Goal: Transaction & Acquisition: Purchase product/service

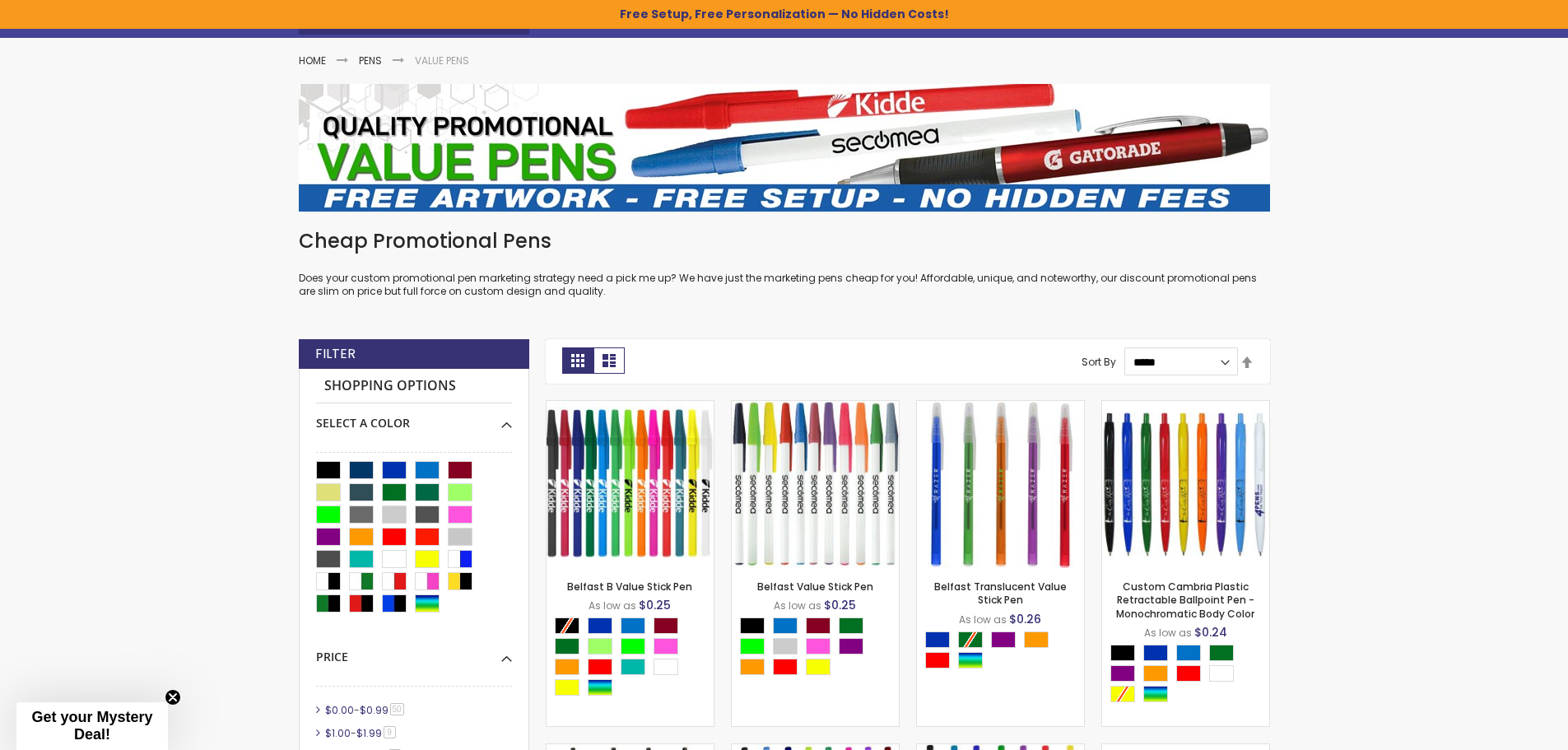
scroll to position [247, 0]
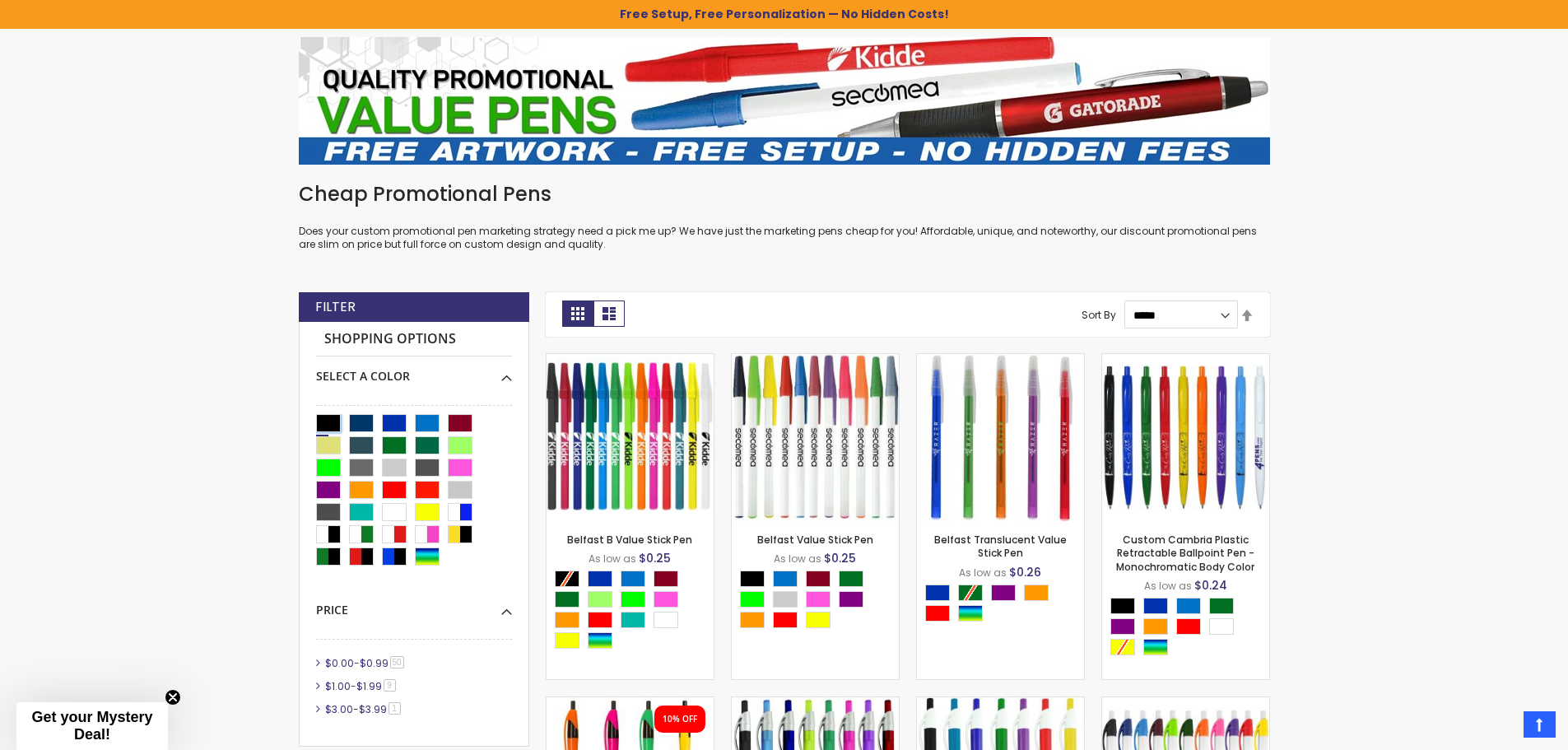
click at [320, 419] on div "Black" at bounding box center [328, 423] width 25 height 18
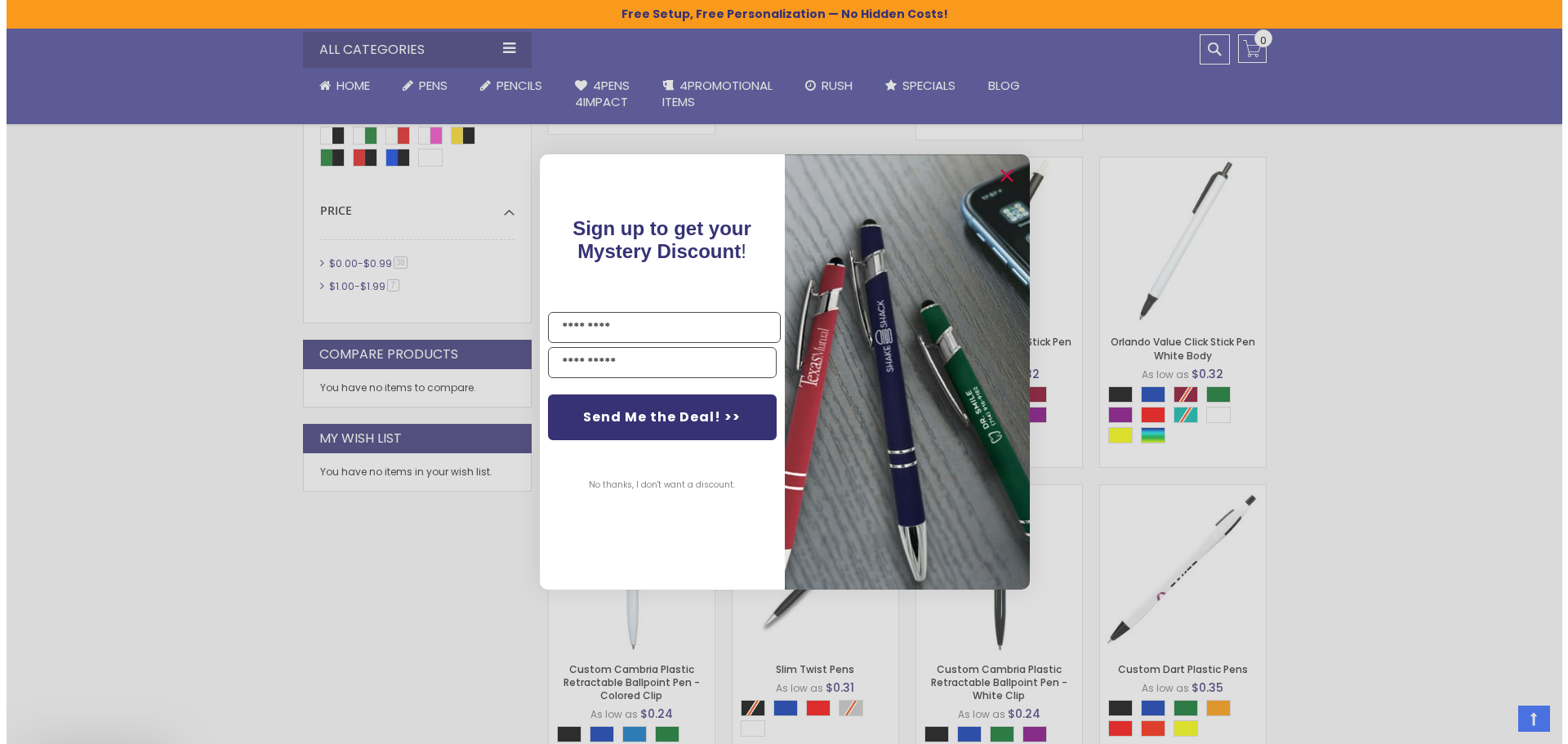
scroll to position [898, 0]
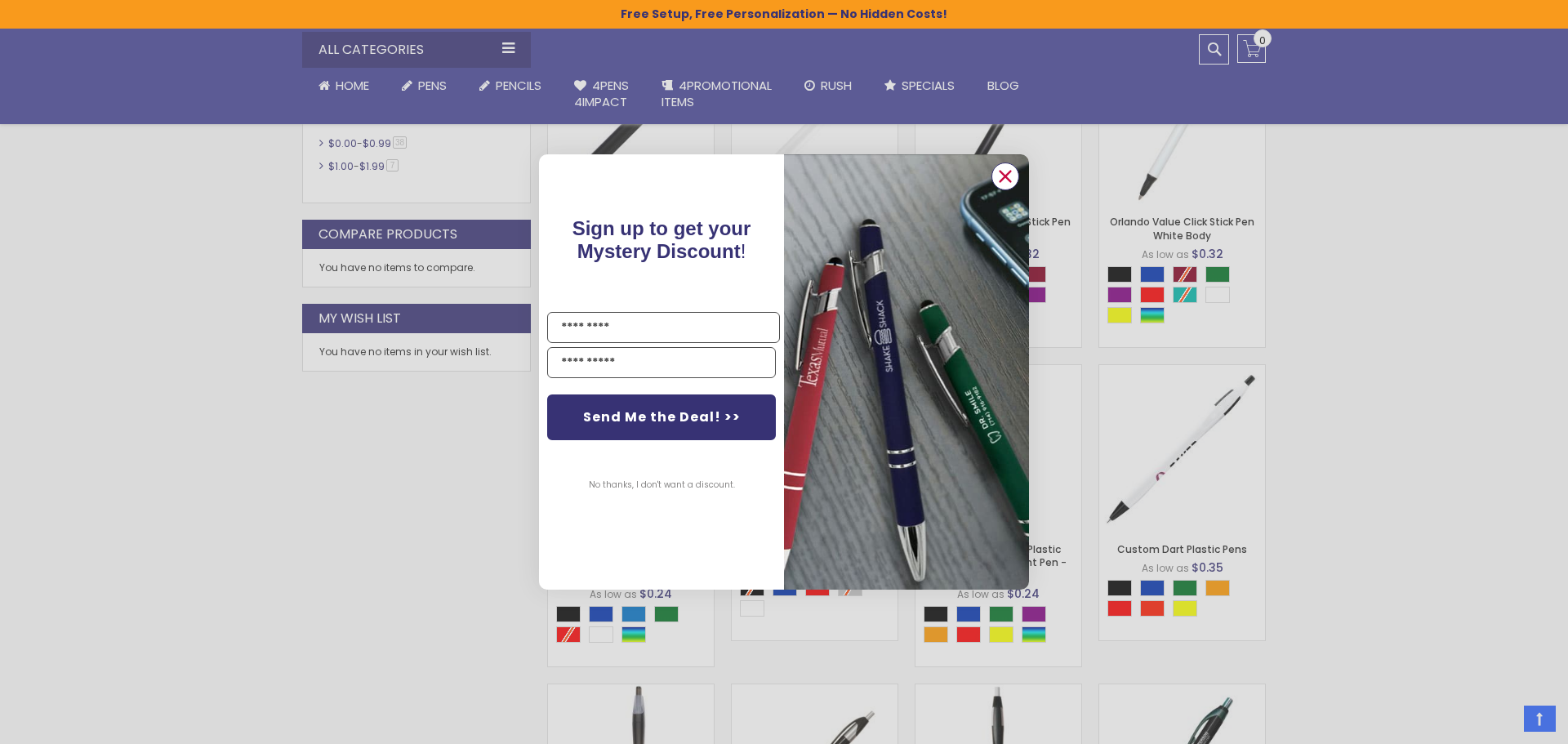
click at [1007, 166] on circle "Close dialog" at bounding box center [1005, 176] width 24 height 24
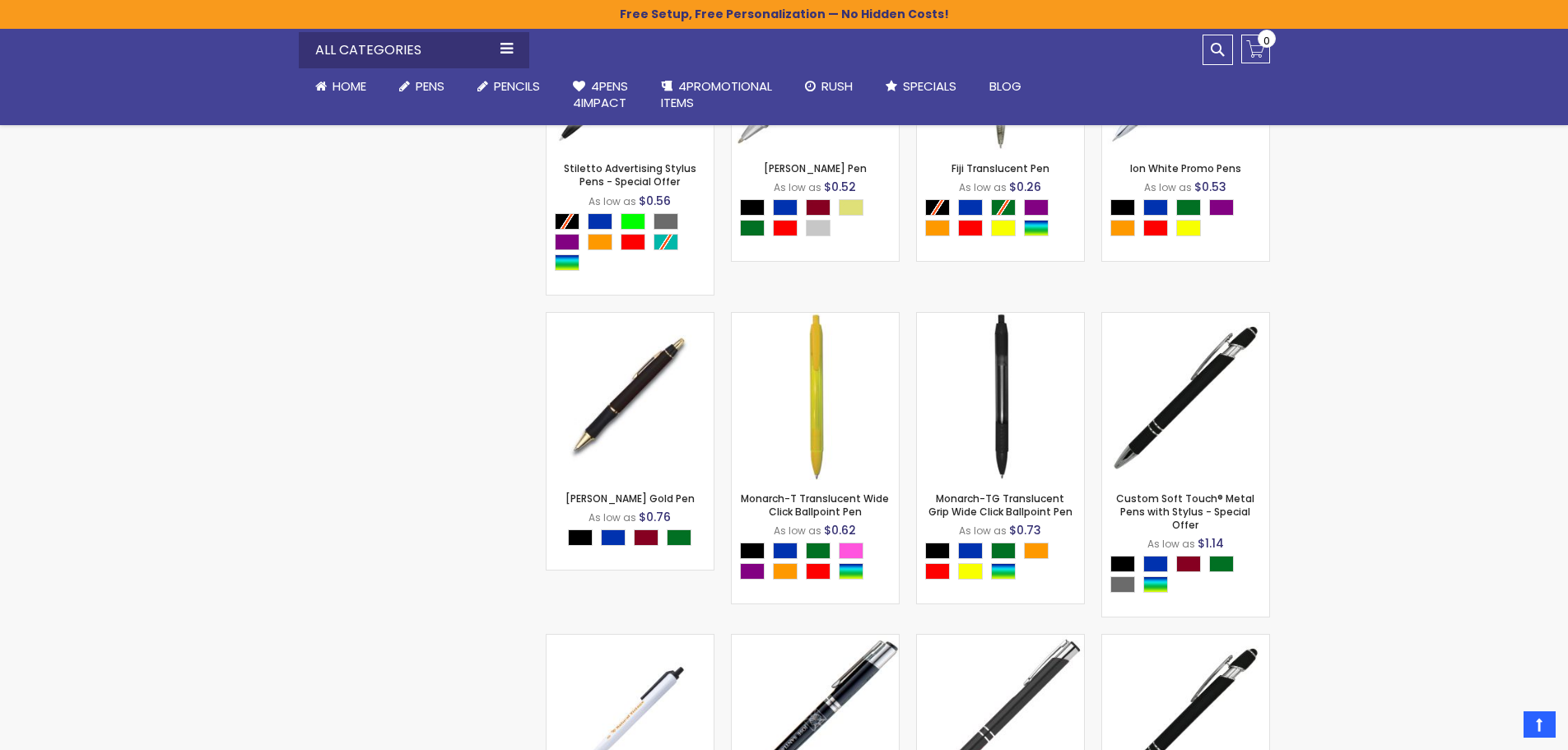
scroll to position [3127, 0]
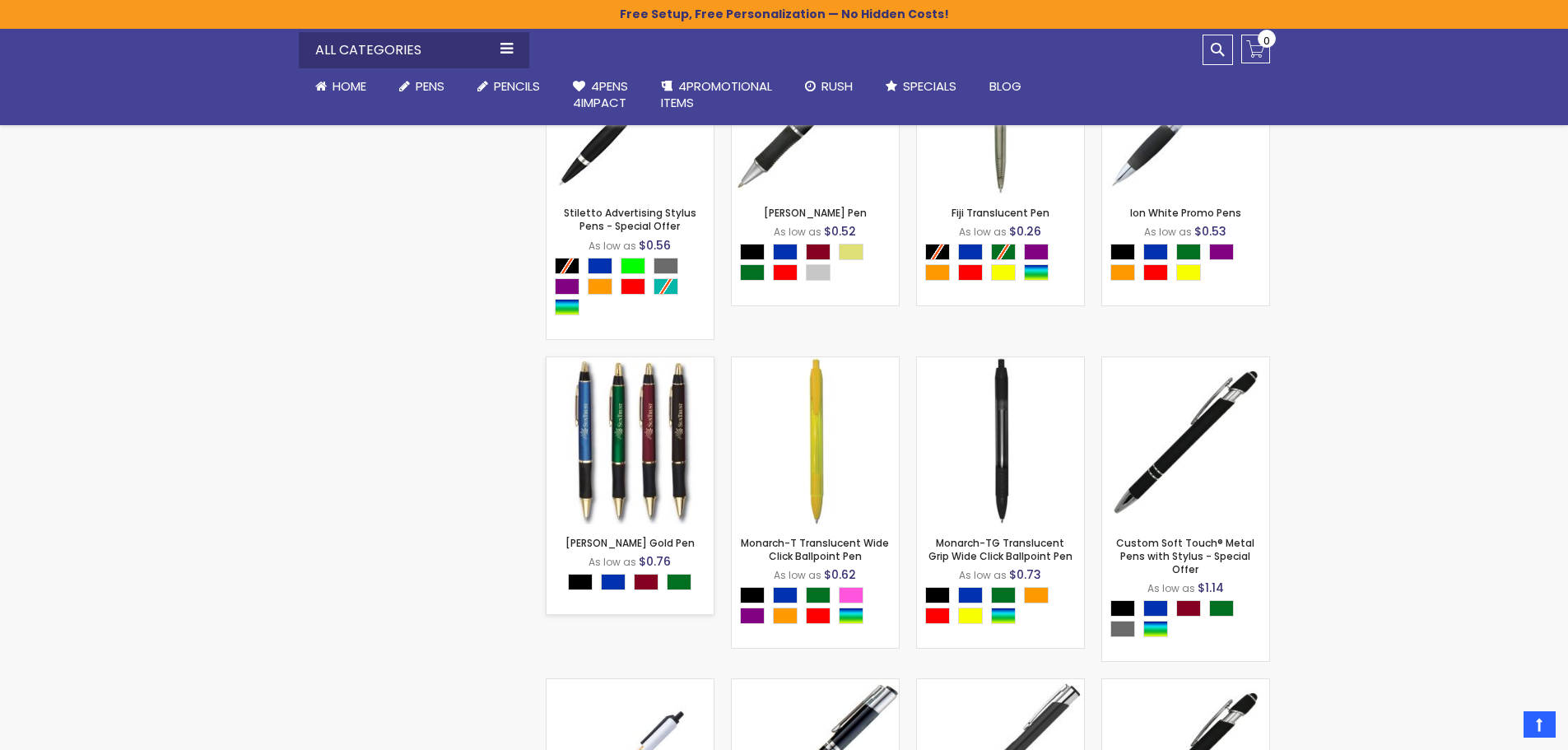
click at [609, 428] on img at bounding box center [630, 440] width 167 height 167
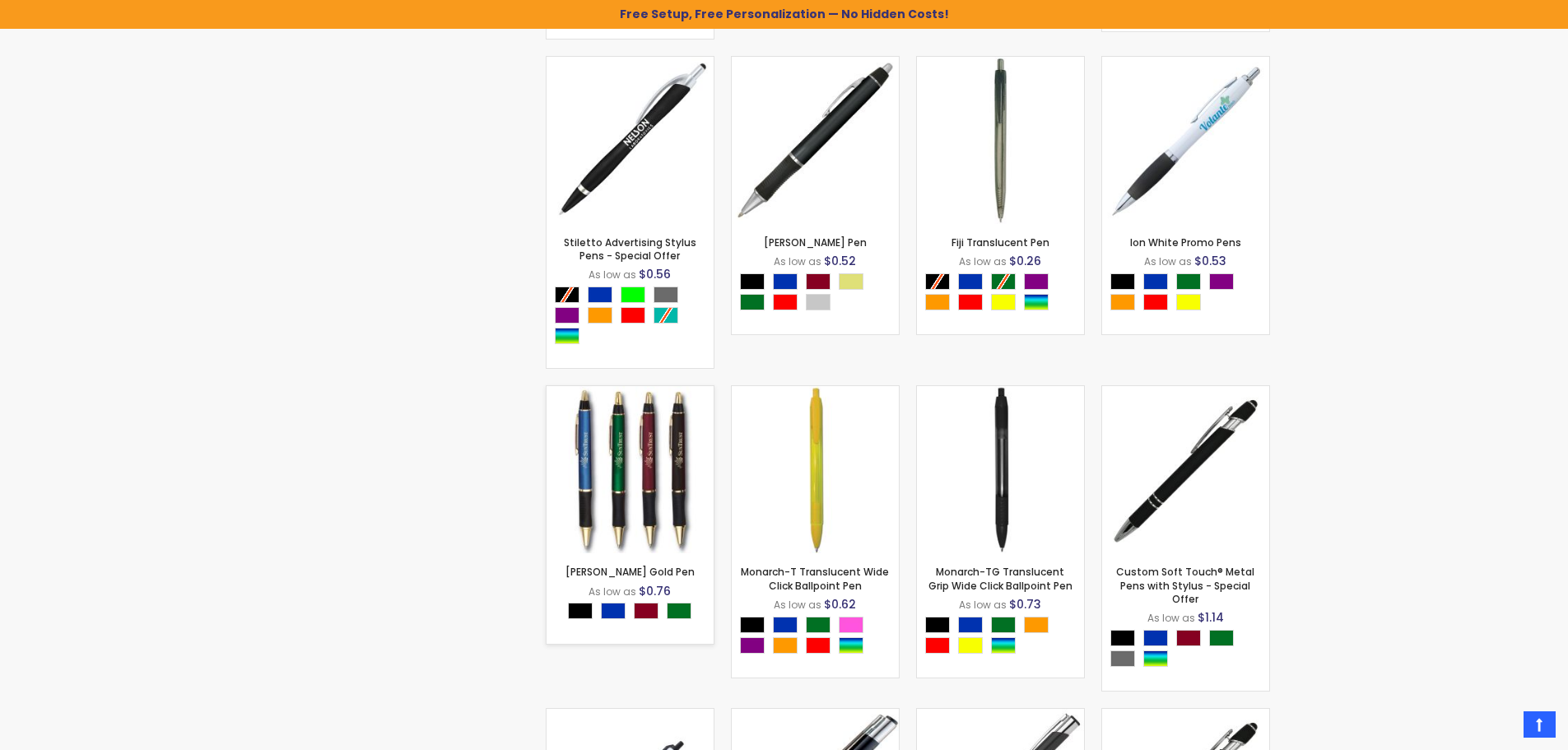
scroll to position [247, 0]
